Goal: Task Accomplishment & Management: Manage account settings

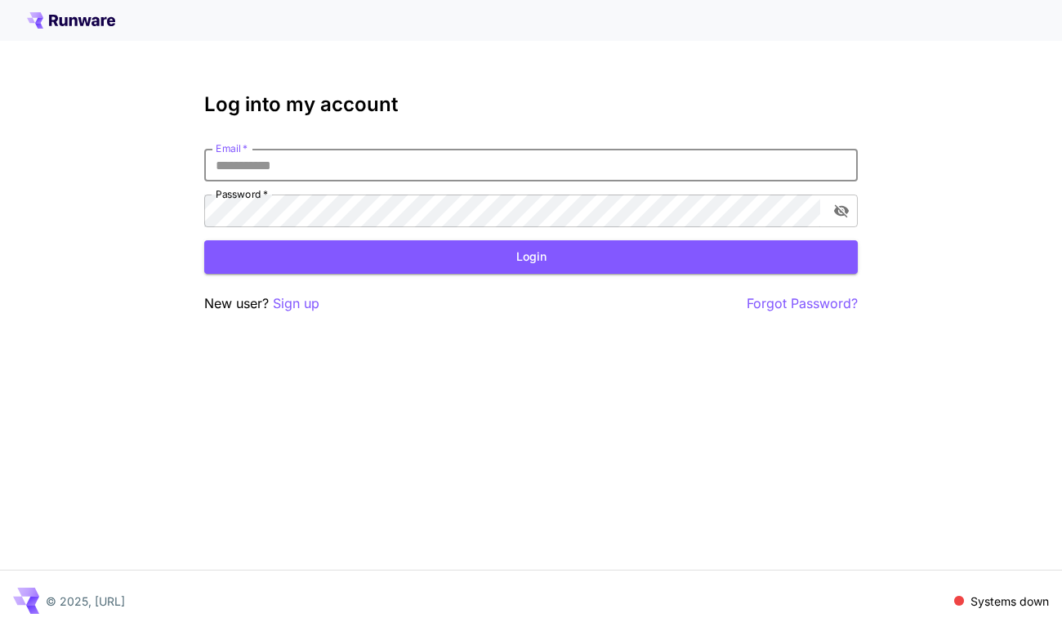
click at [362, 166] on input "Email   *" at bounding box center [531, 165] width 654 height 33
type input "**********"
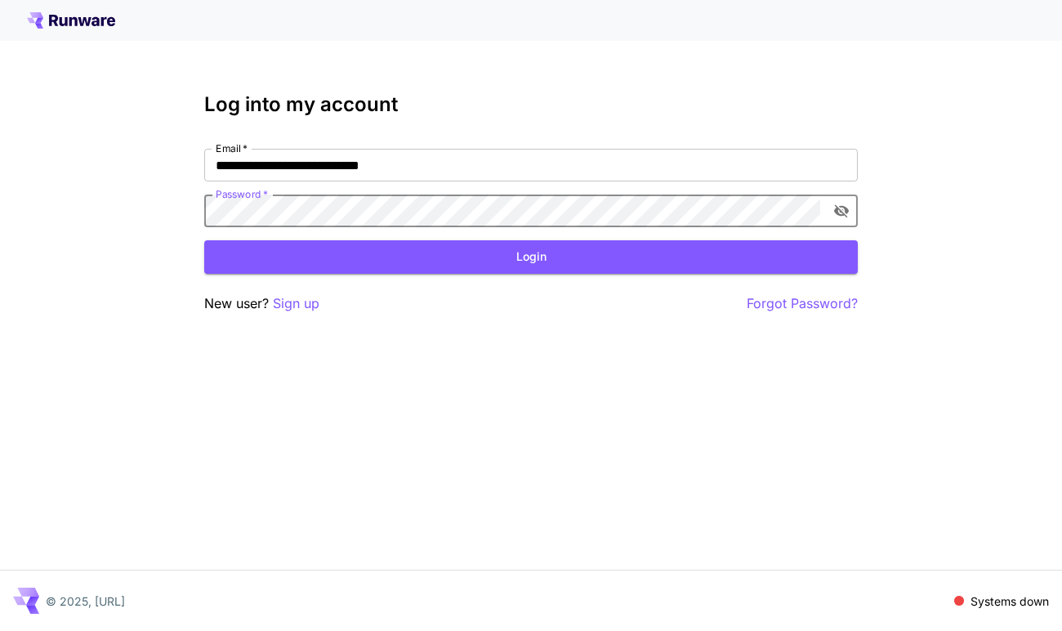
click button "Login" at bounding box center [531, 256] width 654 height 33
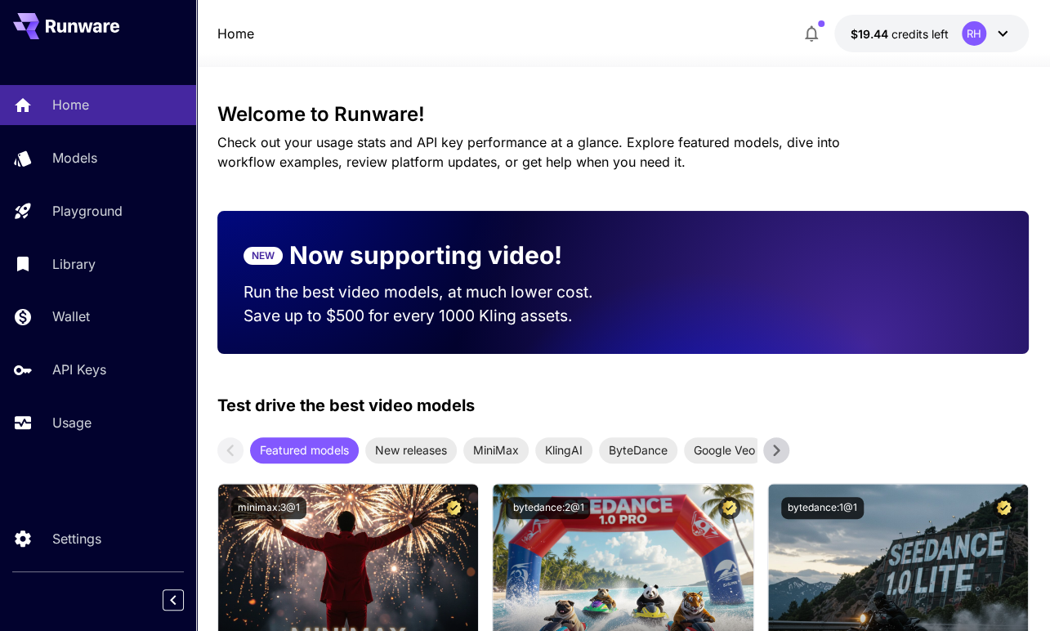
click at [993, 39] on icon at bounding box center [1003, 34] width 20 height 20
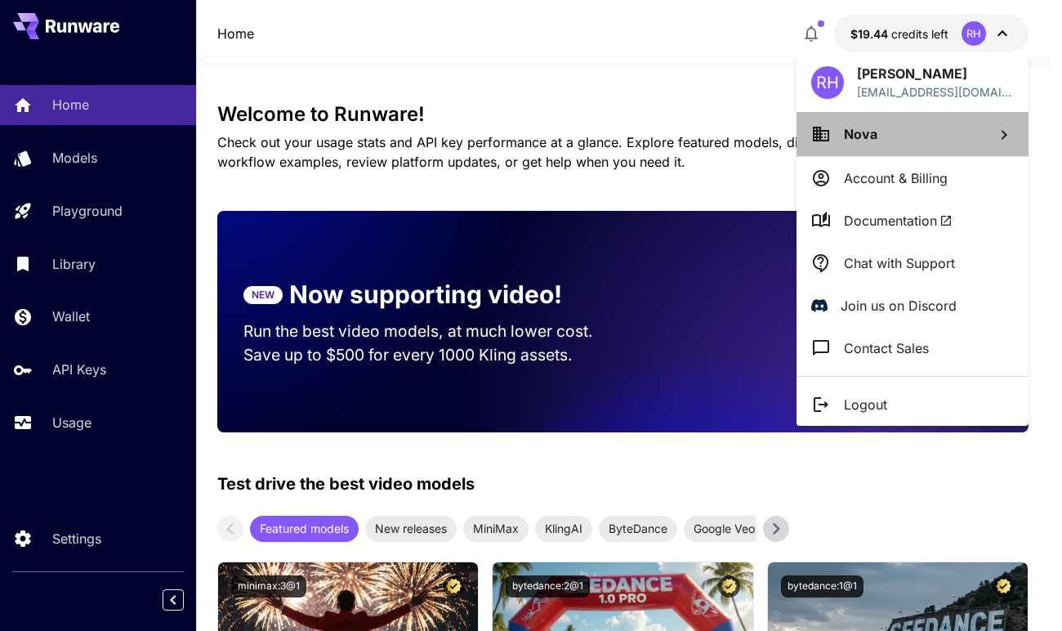
click at [915, 130] on li "Nova" at bounding box center [913, 134] width 232 height 44
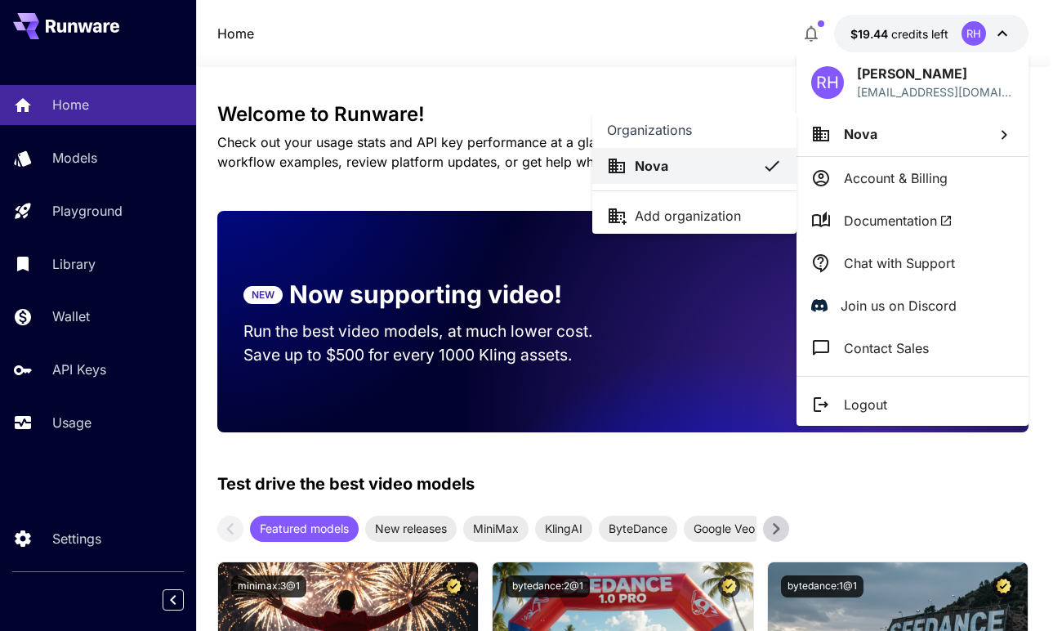
click at [721, 172] on div "Nova" at bounding box center [682, 166] width 150 height 20
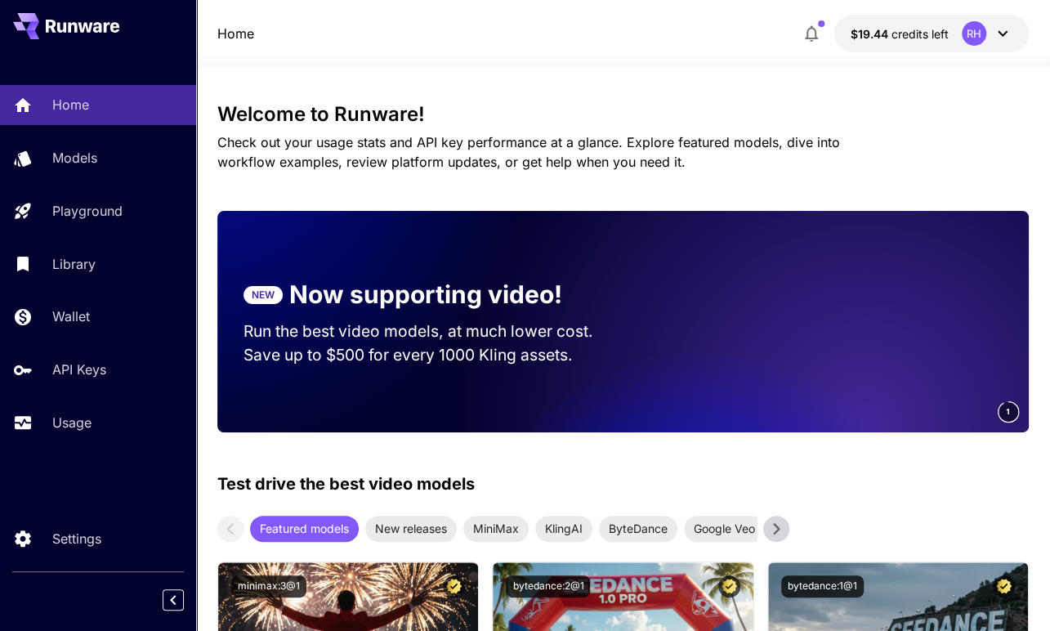
click at [1008, 35] on icon at bounding box center [1003, 34] width 20 height 20
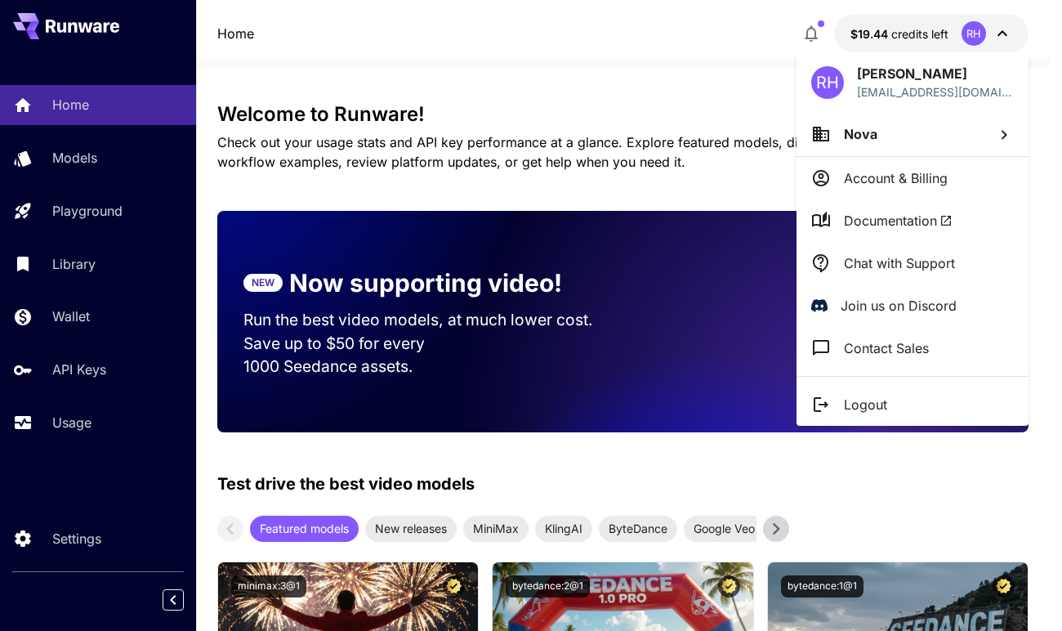
click at [781, 36] on div at bounding box center [531, 315] width 1062 height 631
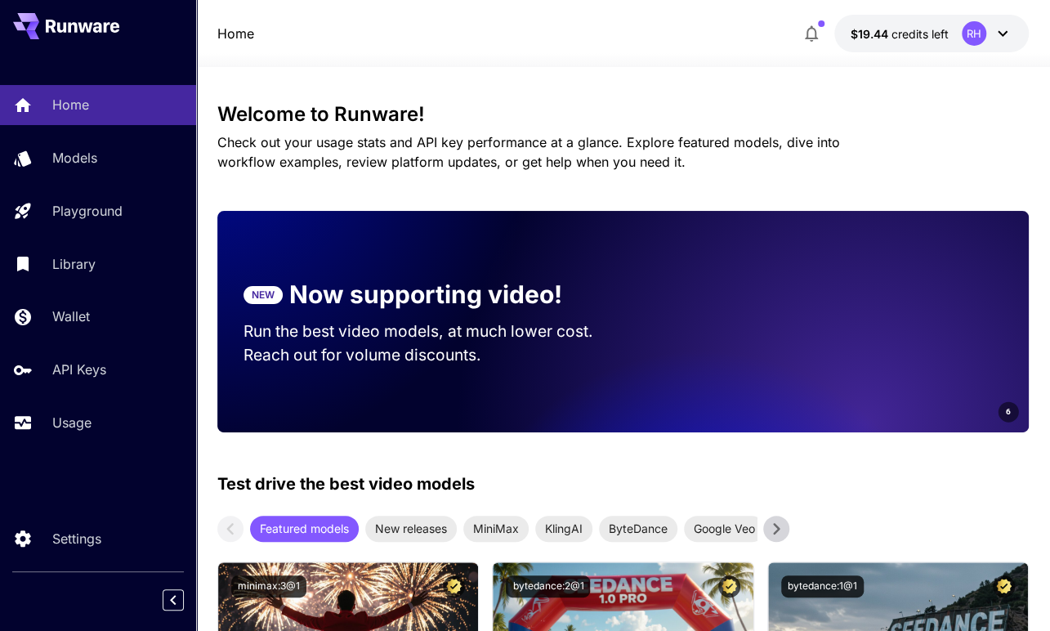
click at [997, 29] on icon at bounding box center [1003, 34] width 20 height 20
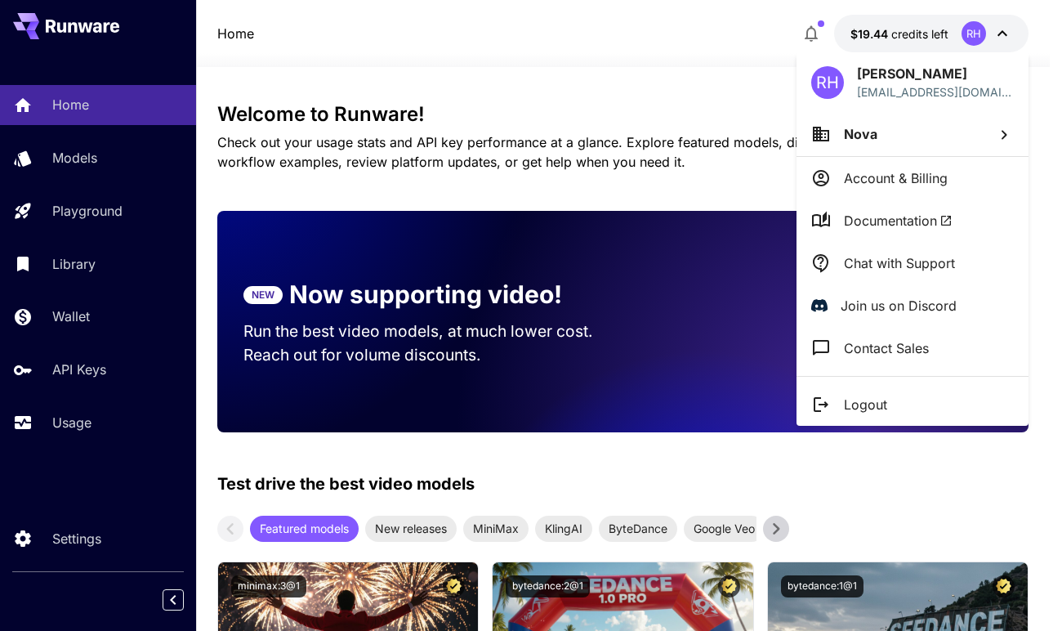
click at [997, 29] on div at bounding box center [531, 315] width 1062 height 631
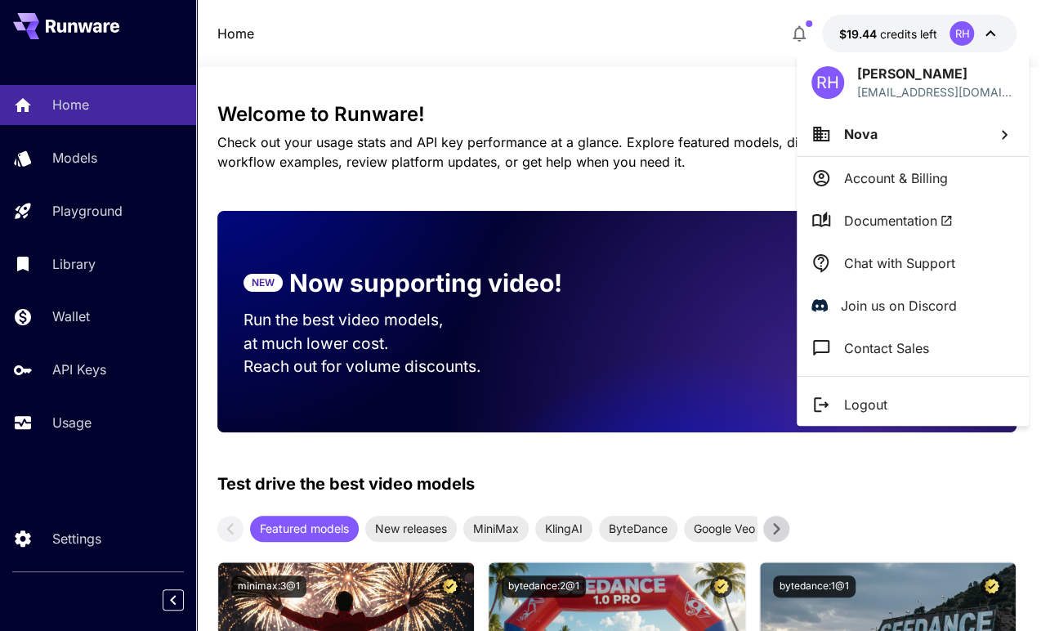
click at [997, 29] on div at bounding box center [525, 315] width 1050 height 631
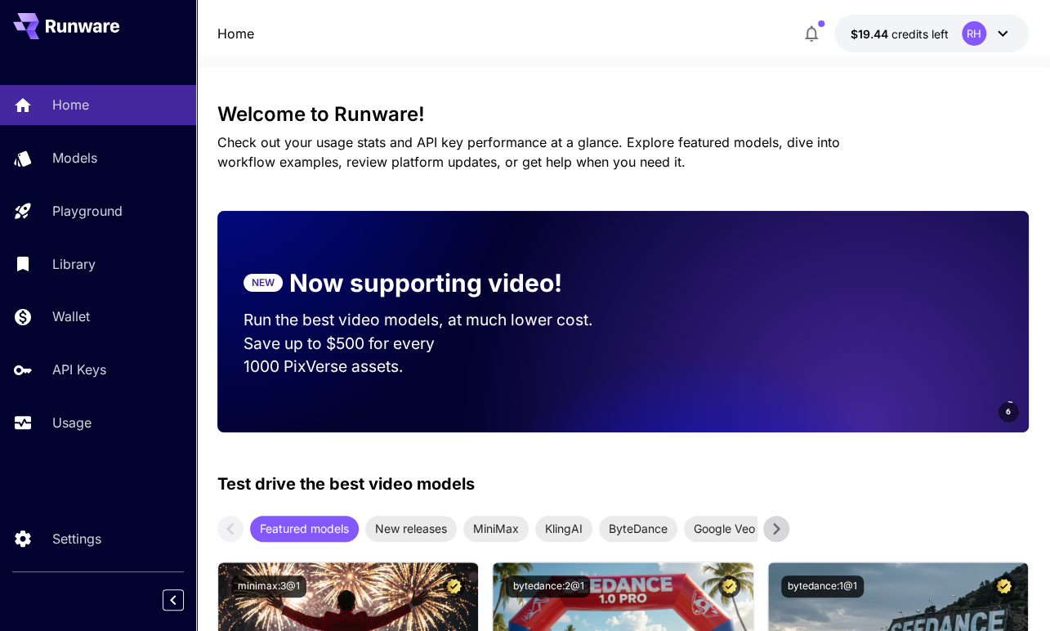
drag, startPoint x: 900, startPoint y: 11, endPoint x: 544, endPoint y: 94, distance: 365.7
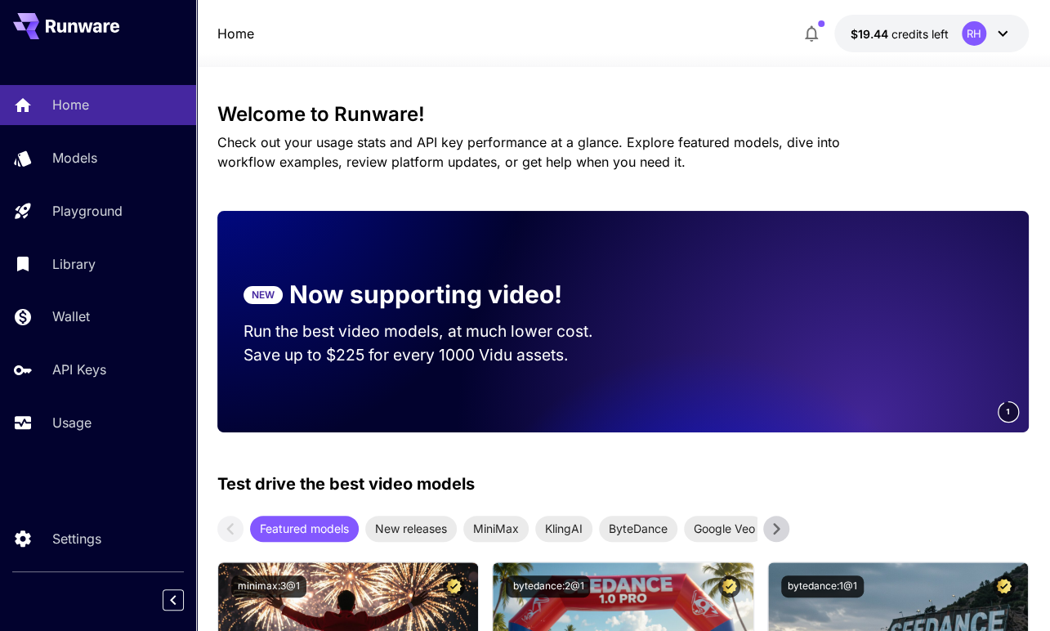
click at [989, 26] on div "RH" at bounding box center [987, 33] width 51 height 25
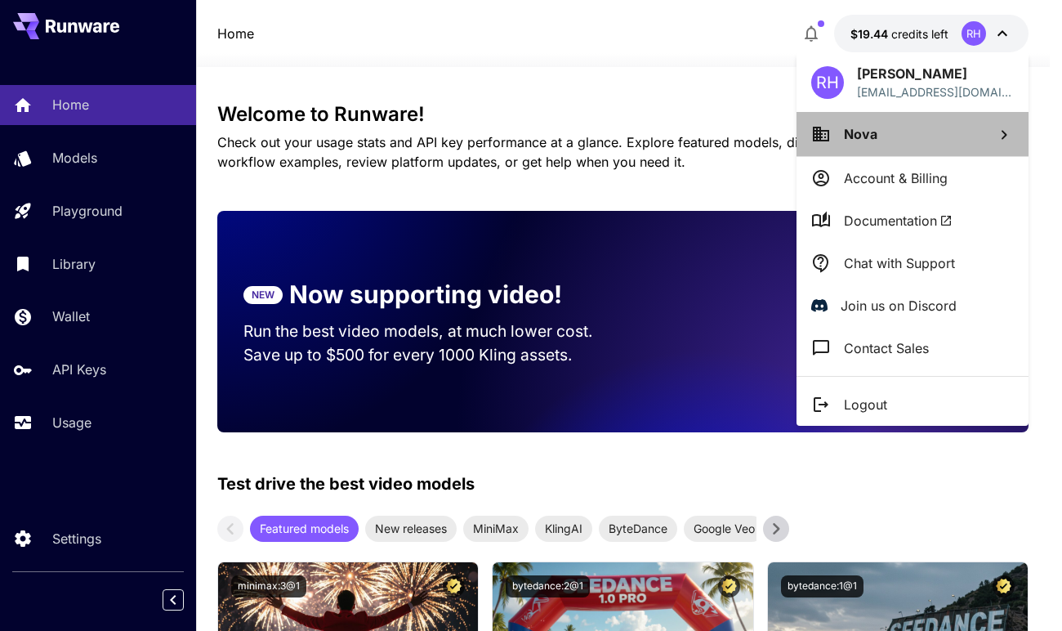
click at [864, 127] on span "Nova" at bounding box center [860, 134] width 33 height 16
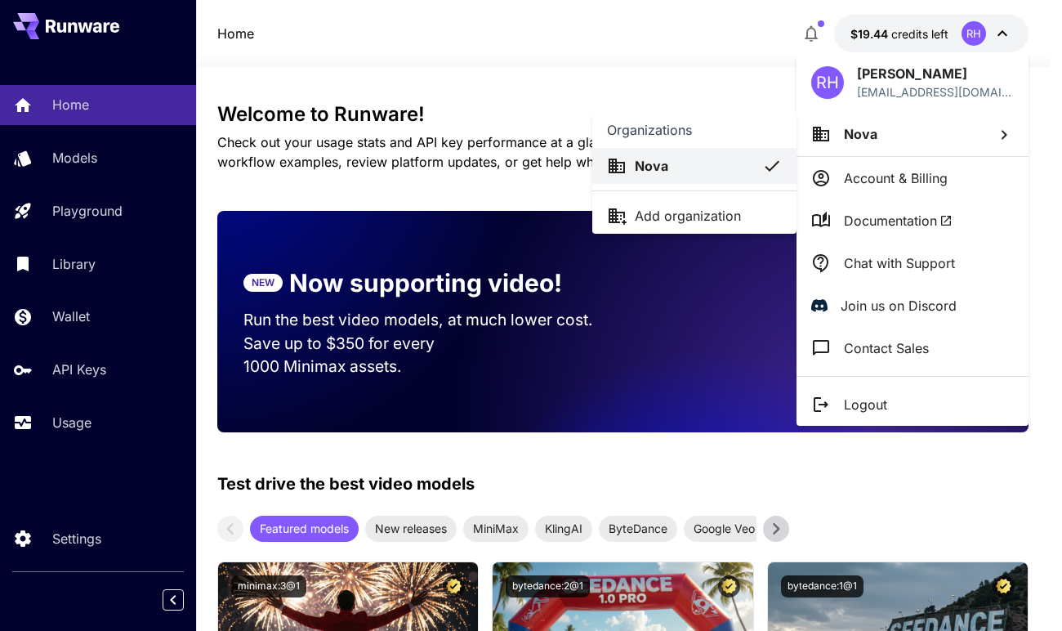
click at [654, 150] on li "Nova" at bounding box center [694, 166] width 204 height 36
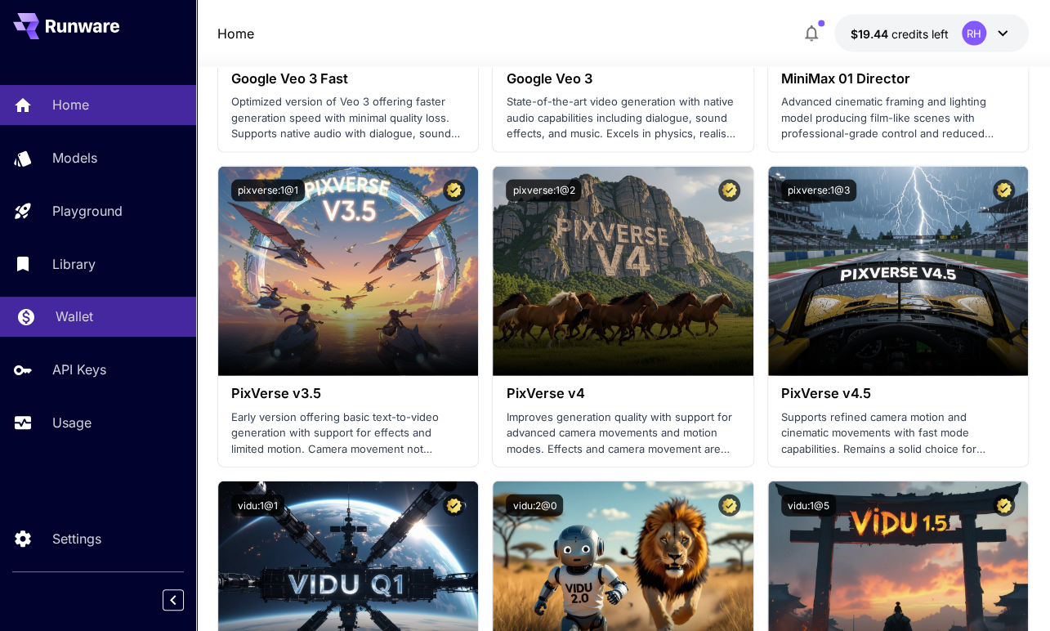
scroll to position [1779, 0]
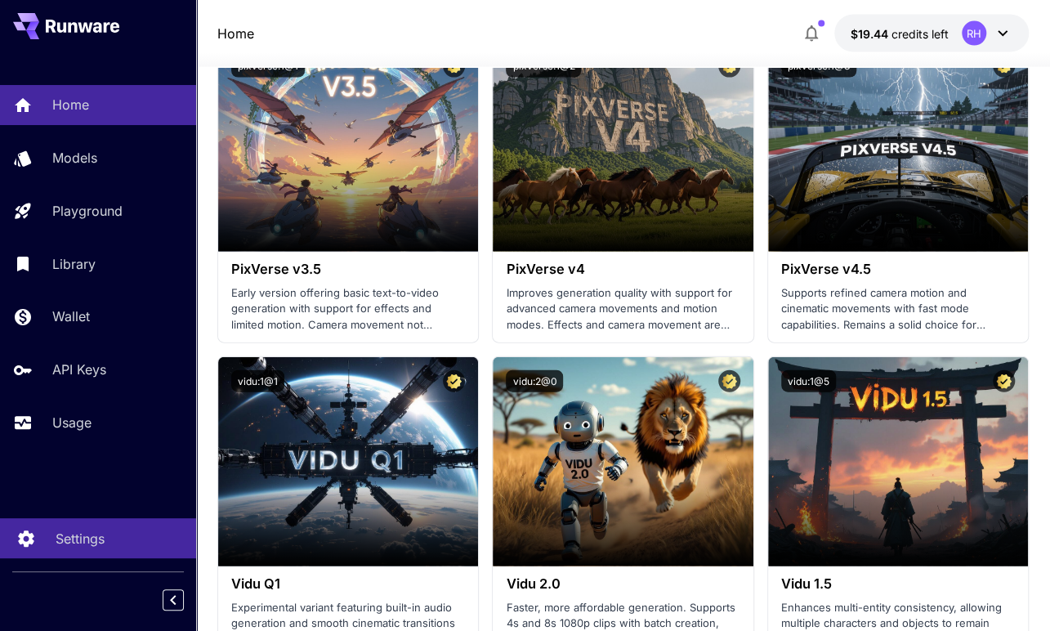
click at [84, 538] on p "Settings" at bounding box center [80, 539] width 49 height 20
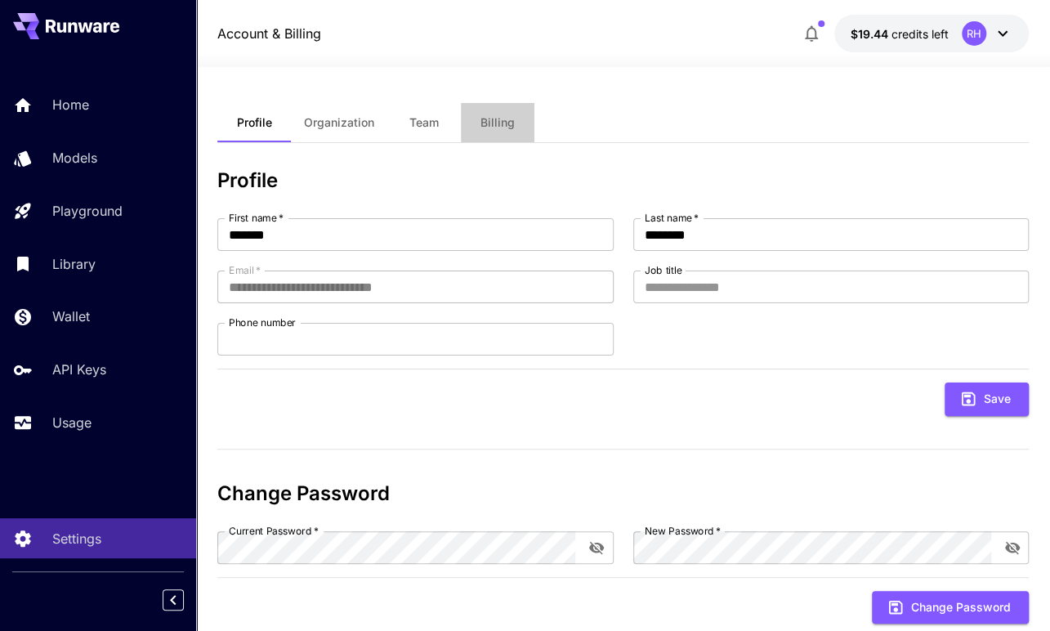
click at [513, 122] on span "Billing" at bounding box center [497, 122] width 34 height 15
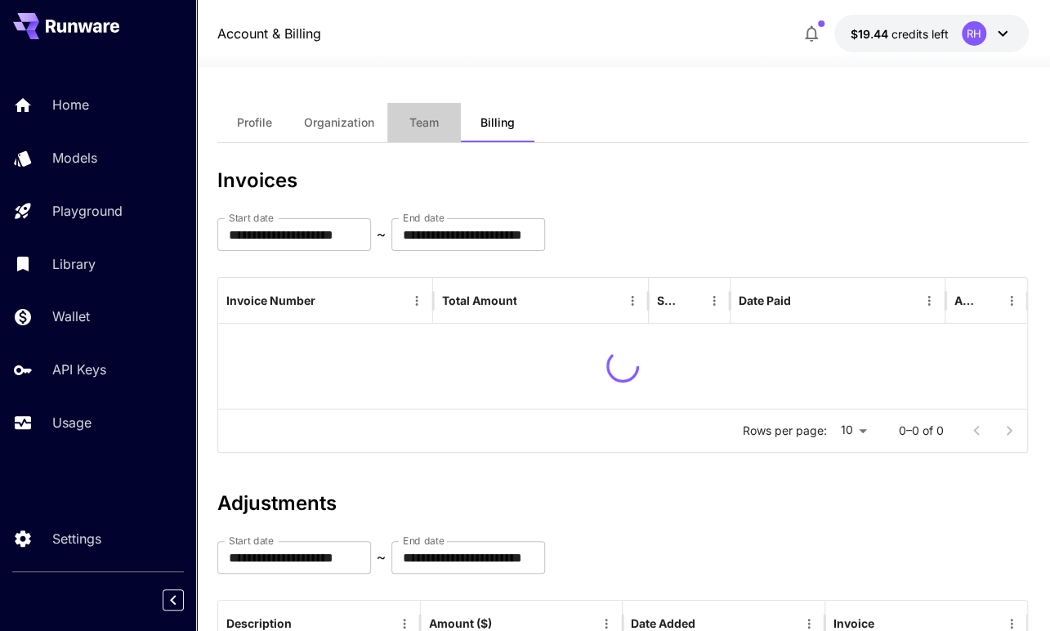
click at [412, 141] on button "Team" at bounding box center [424, 122] width 74 height 39
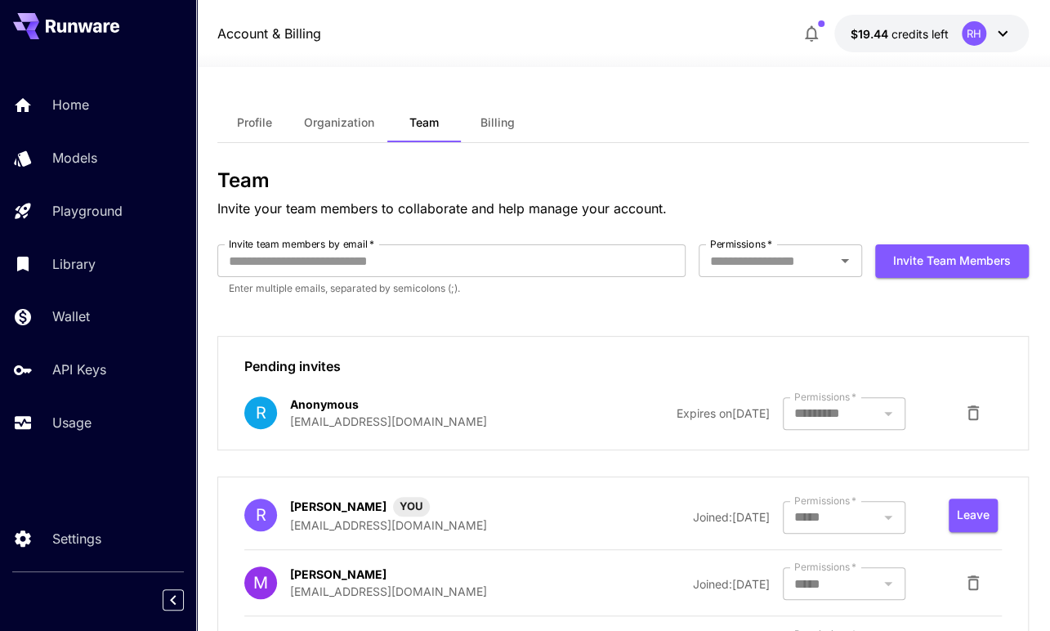
click at [863, 135] on div "Profile Organization Team Billing" at bounding box center [622, 123] width 811 height 40
click at [998, 35] on icon at bounding box center [1003, 34] width 20 height 20
